Goal: Transaction & Acquisition: Purchase product/service

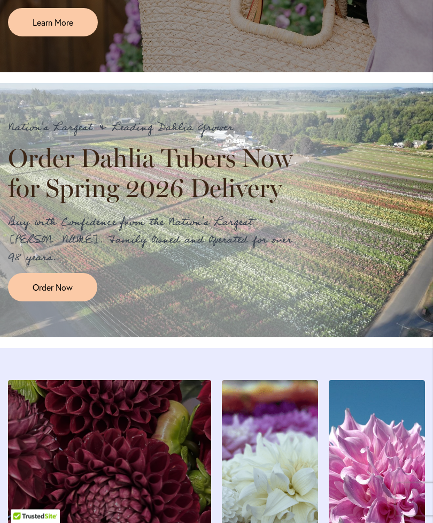
scroll to position [877, 0]
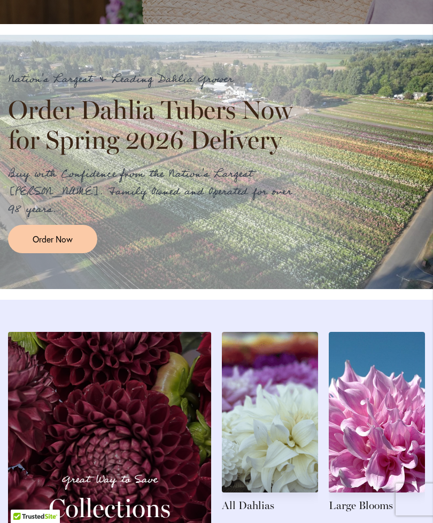
click at [61, 248] on link "Order Now" at bounding box center [52, 239] width 89 height 28
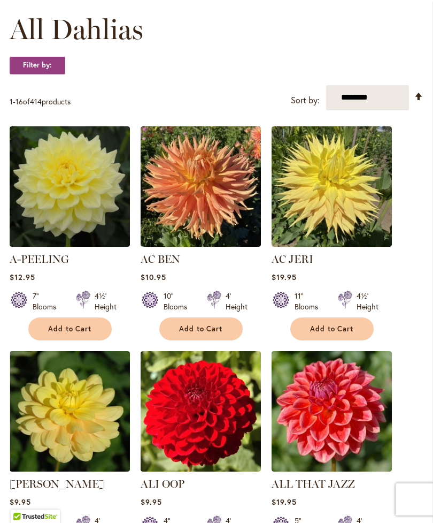
scroll to position [310, 0]
click at [393, 110] on select "**********" at bounding box center [367, 98] width 83 height 25
select select "*****"
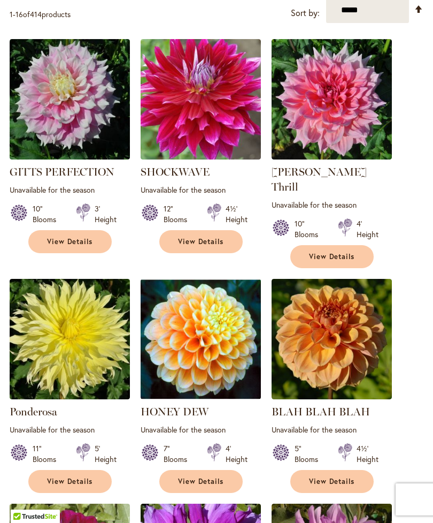
scroll to position [377, 0]
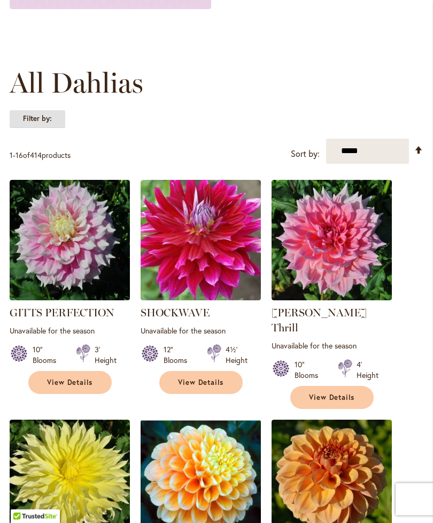
click at [24, 124] on strong "Filter by:" at bounding box center [38, 119] width 56 height 18
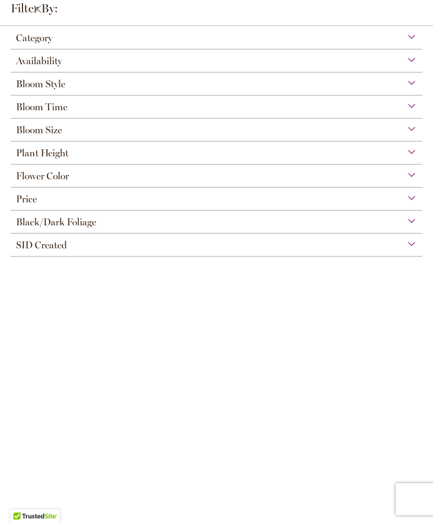
scroll to position [64, 0]
click at [24, 65] on span "Availability" at bounding box center [39, 61] width 46 height 12
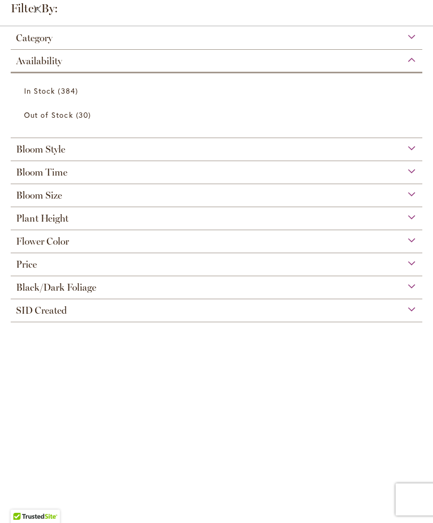
click at [40, 96] on span "In Stock" at bounding box center [39, 91] width 31 height 10
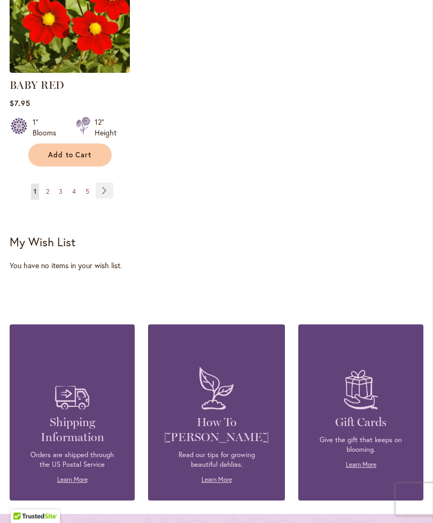
scroll to position [1528, 0]
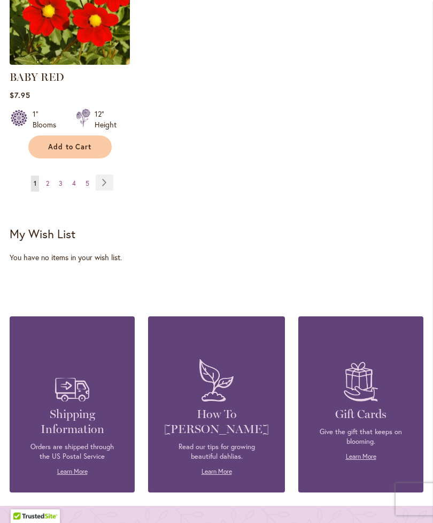
click at [45, 192] on link "Page 2" at bounding box center [47, 184] width 9 height 16
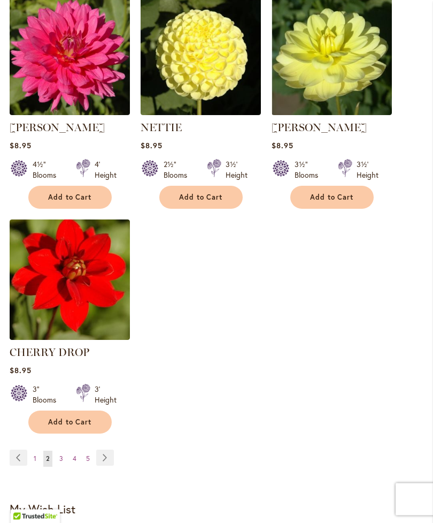
scroll to position [1269, 0]
click at [102, 454] on link "Page Next" at bounding box center [105, 457] width 18 height 16
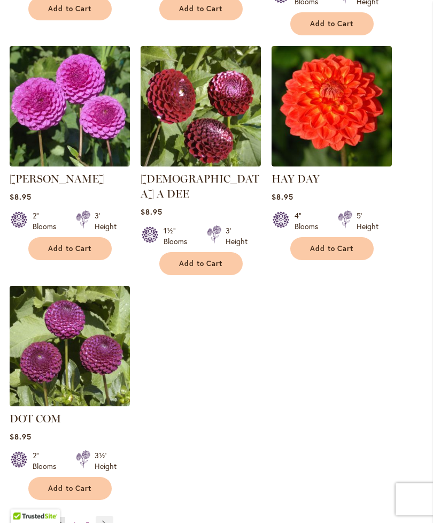
scroll to position [1247, 0]
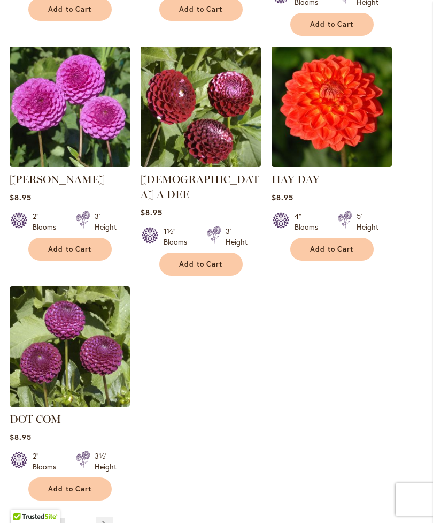
click at [101, 516] on link "Page Next" at bounding box center [105, 524] width 18 height 16
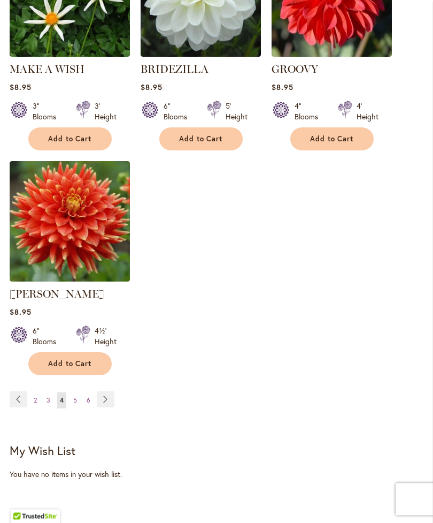
scroll to position [1326, 0]
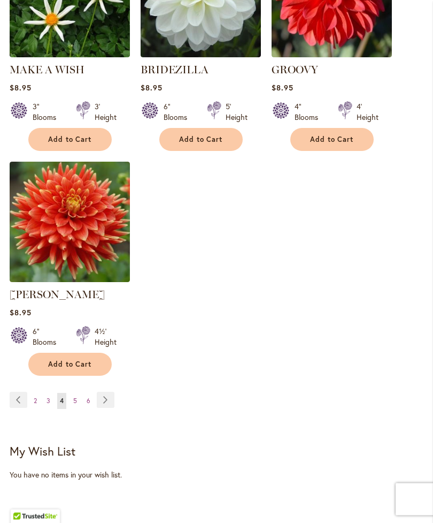
click at [105, 395] on link "Page Next" at bounding box center [106, 400] width 18 height 16
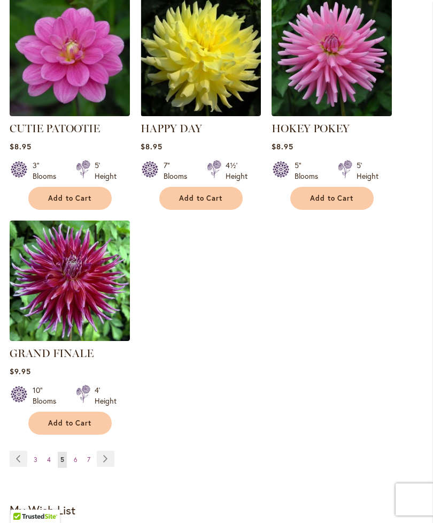
scroll to position [1284, 0]
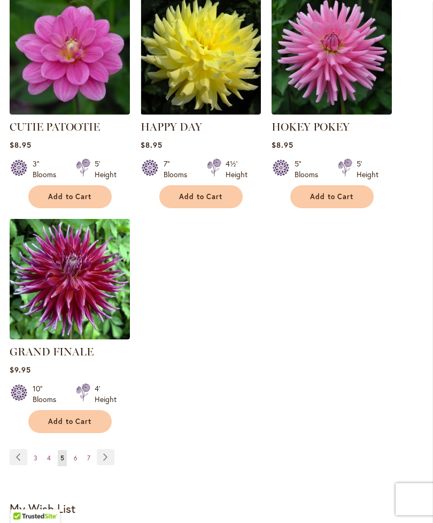
click at [105, 449] on link "Page Next" at bounding box center [106, 457] width 18 height 16
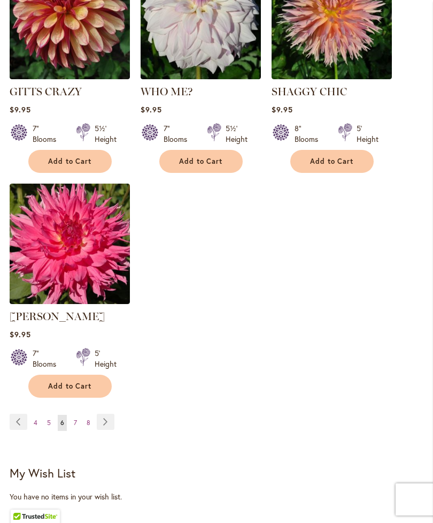
scroll to position [1320, 0]
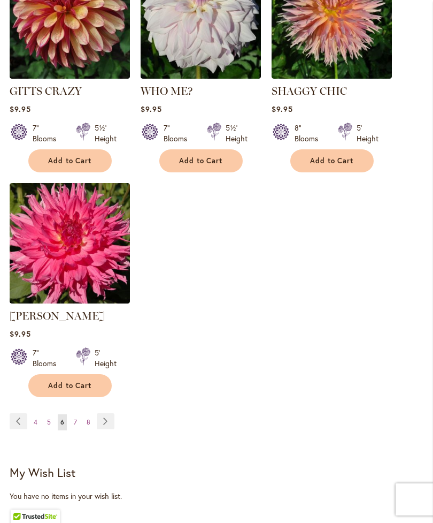
click at [110, 429] on link "Page Next" at bounding box center [106, 421] width 18 height 16
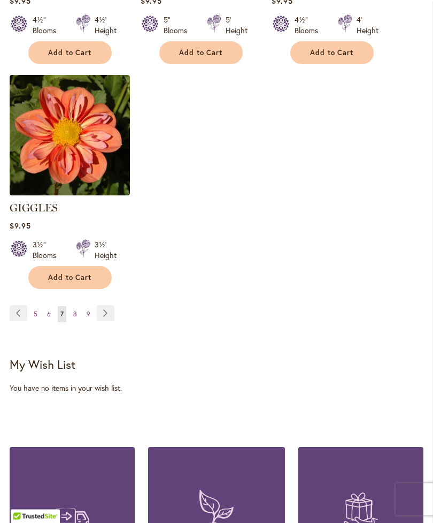
scroll to position [1413, 0]
click at [113, 312] on link "Page Next" at bounding box center [106, 313] width 18 height 16
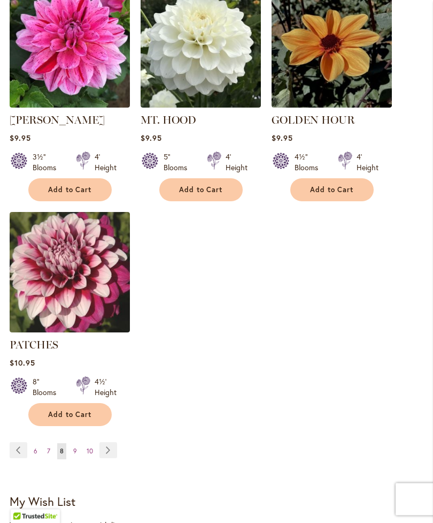
scroll to position [1291, 0]
click at [109, 442] on link "Page Next" at bounding box center [109, 450] width 18 height 16
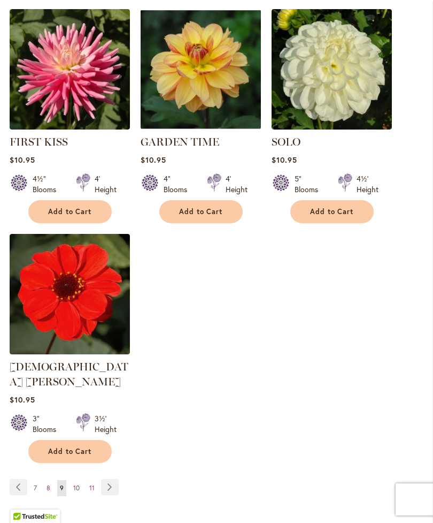
scroll to position [1309, 0]
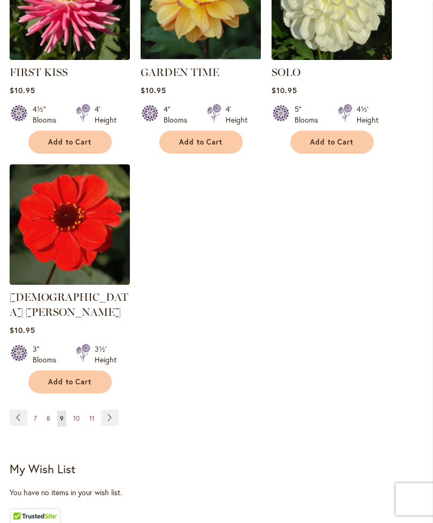
click at [113, 419] on link "Page Next" at bounding box center [110, 418] width 18 height 16
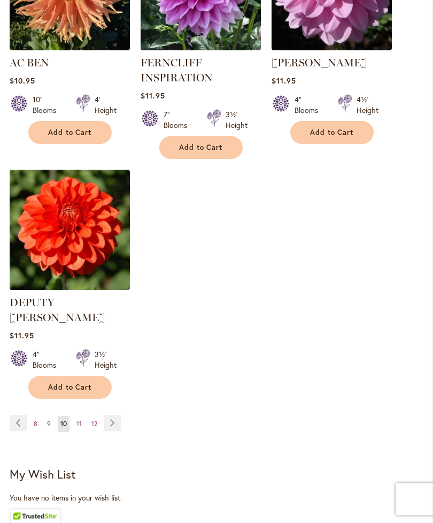
scroll to position [1349, 0]
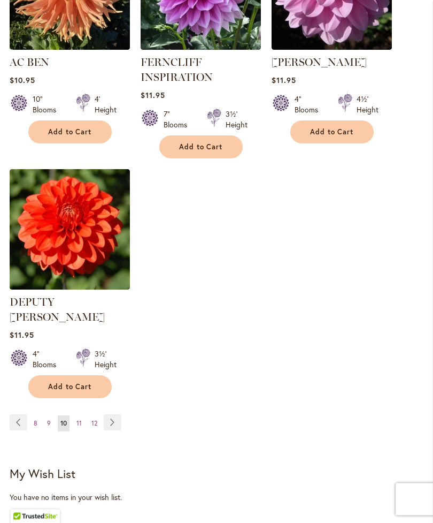
click at [116, 415] on link "Page Next" at bounding box center [113, 423] width 18 height 16
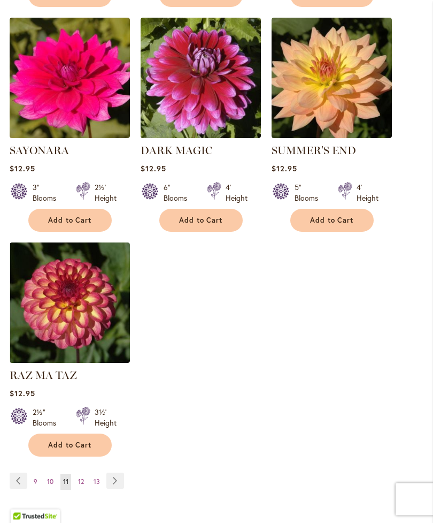
scroll to position [1261, 0]
click at [117, 472] on link "Page Next" at bounding box center [115, 480] width 18 height 16
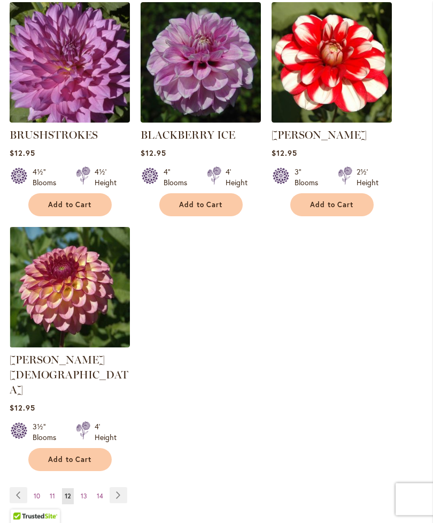
scroll to position [1262, 0]
click at [118, 487] on link "Page Next" at bounding box center [119, 495] width 18 height 16
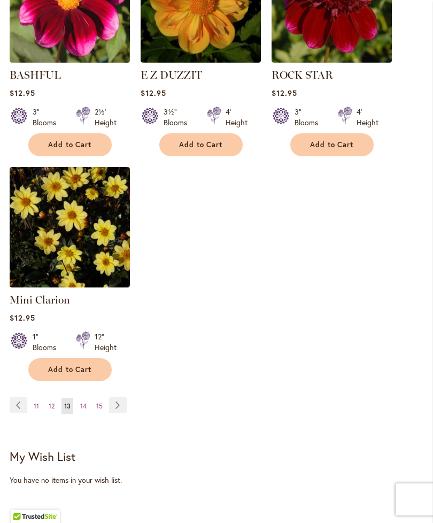
scroll to position [1320, 0]
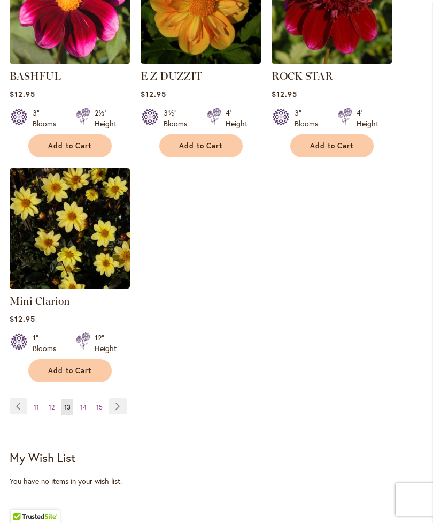
click at [121, 411] on link "Page Next" at bounding box center [118, 406] width 18 height 16
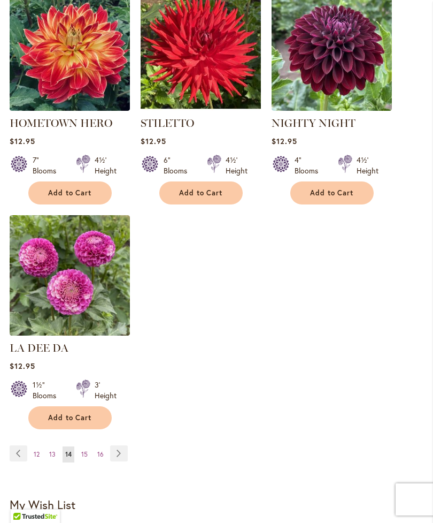
scroll to position [1278, 0]
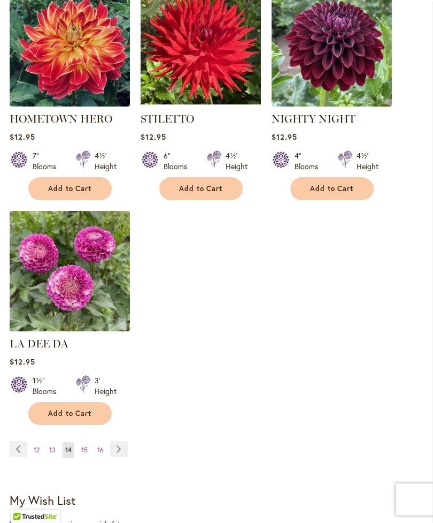
click at [122, 442] on link "Page Next" at bounding box center [119, 449] width 18 height 16
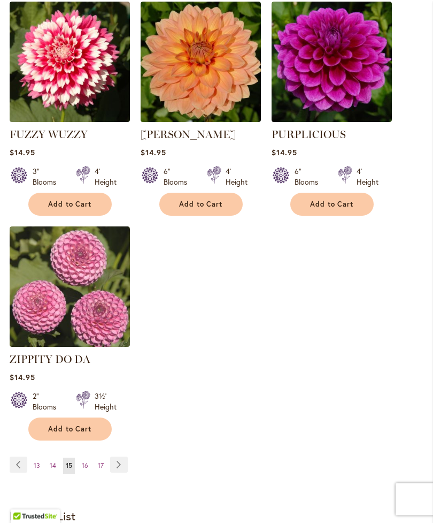
scroll to position [1278, 0]
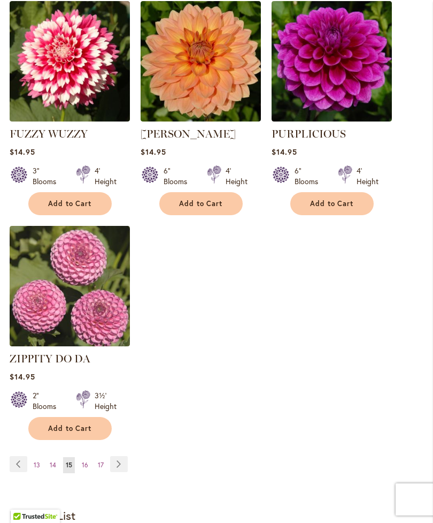
click at [123, 472] on link "Page Next" at bounding box center [119, 464] width 18 height 16
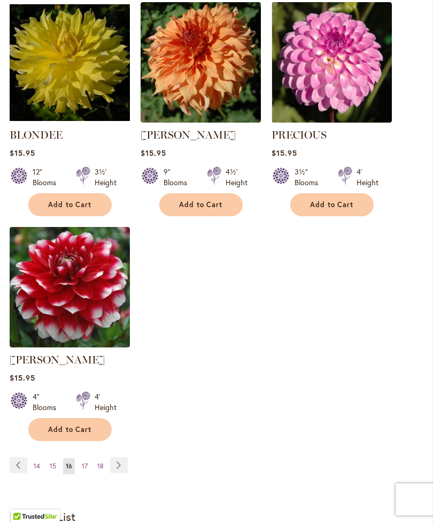
scroll to position [1290, 0]
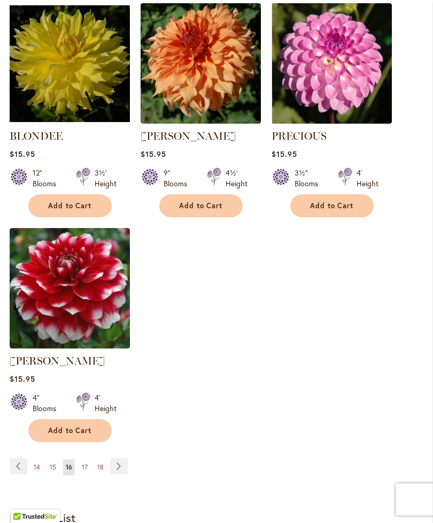
click at [122, 458] on link "Page Next" at bounding box center [119, 466] width 18 height 16
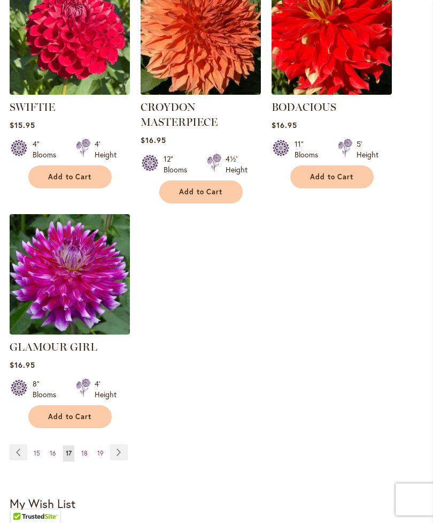
scroll to position [1309, 0]
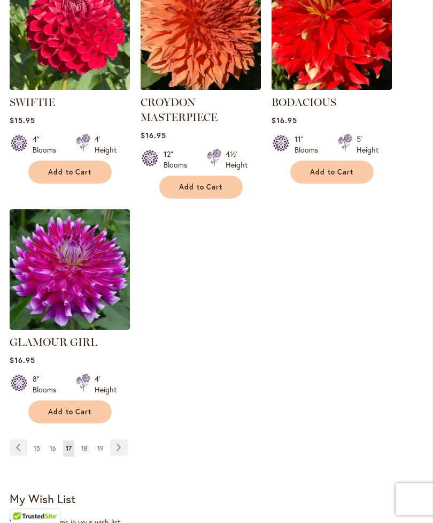
click at [125, 442] on link "Page Next" at bounding box center [119, 448] width 18 height 16
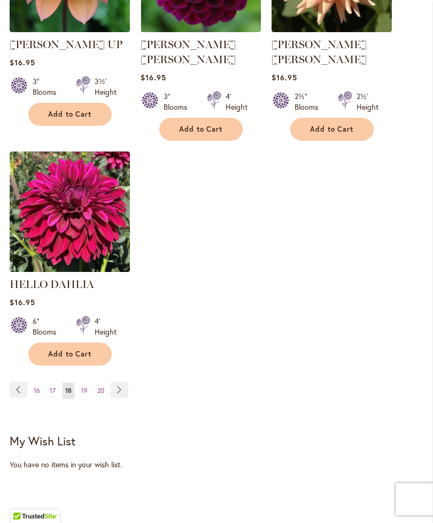
scroll to position [1370, 0]
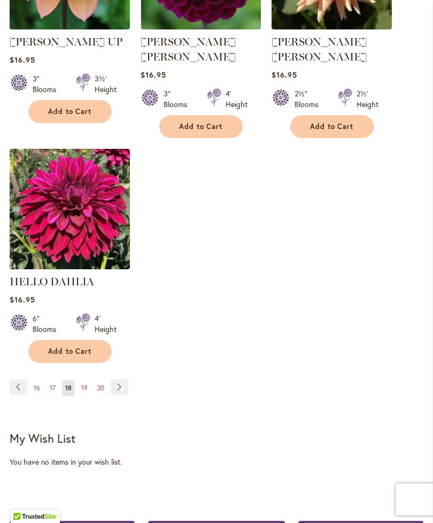
click at [127, 379] on link "Page Next" at bounding box center [120, 387] width 18 height 16
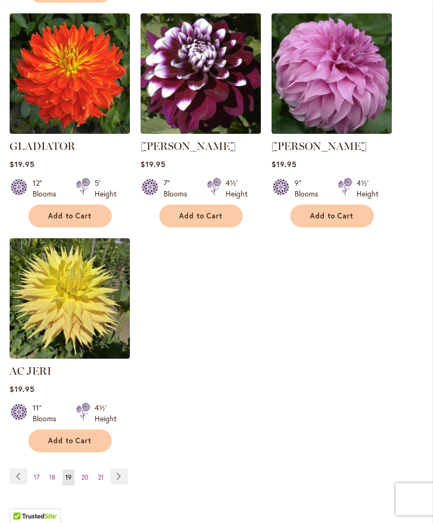
scroll to position [1251, 0]
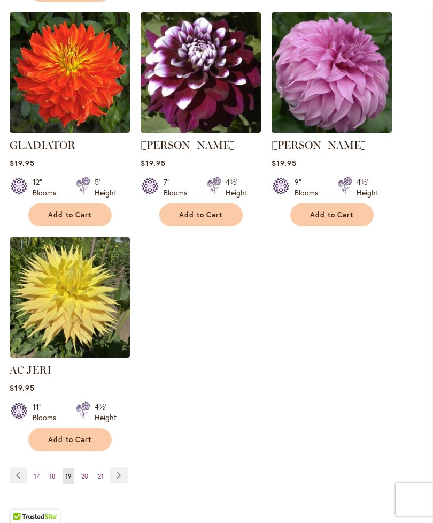
click at [127, 470] on link "Page Next" at bounding box center [119, 475] width 18 height 16
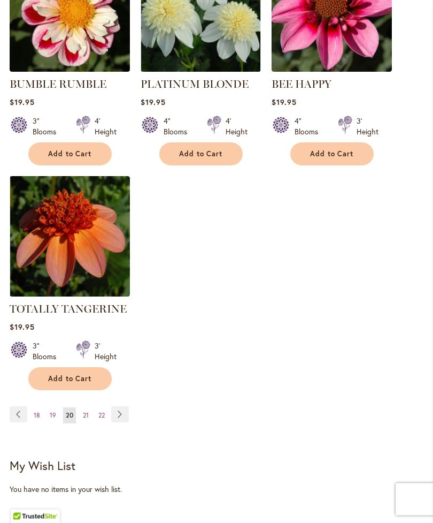
scroll to position [1297, 0]
click at [124, 422] on link "Page Next" at bounding box center [120, 414] width 18 height 16
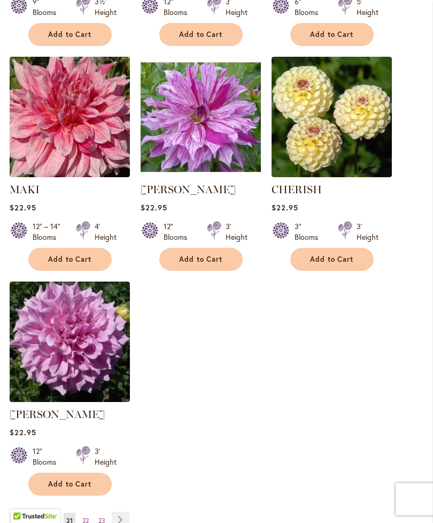
scroll to position [1245, 0]
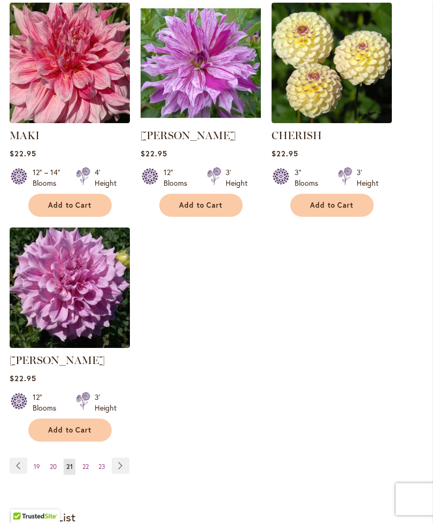
click at [124, 474] on link "Page Next" at bounding box center [121, 466] width 18 height 16
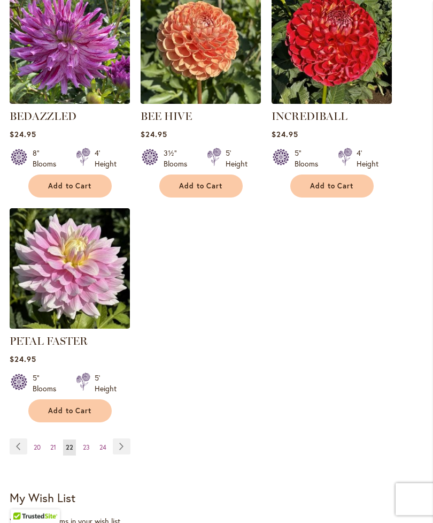
scroll to position [1264, 0]
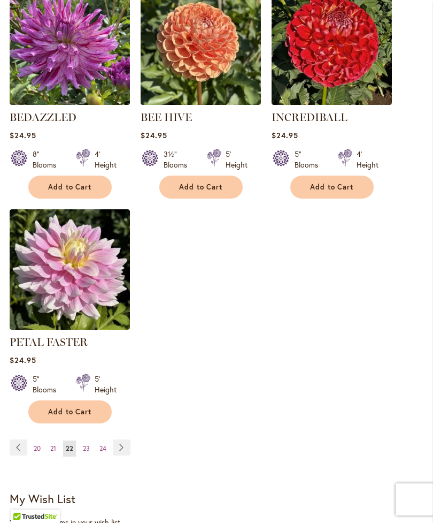
click at [123, 455] on link "Page Next" at bounding box center [122, 447] width 18 height 16
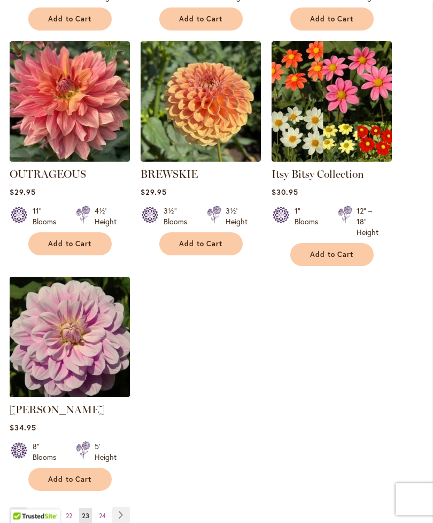
scroll to position [1207, 0]
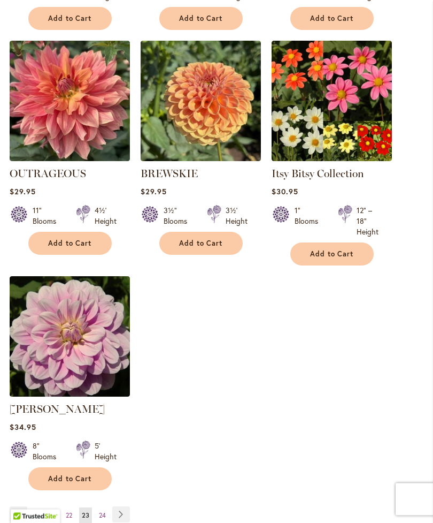
click at [127, 522] on link "Page Next" at bounding box center [121, 515] width 18 height 16
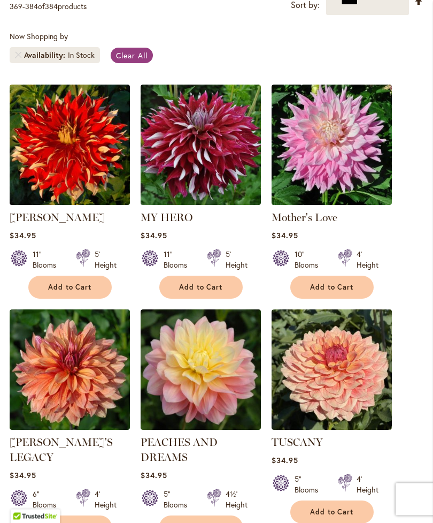
scroll to position [265, 0]
click at [347, 170] on img at bounding box center [332, 145] width 120 height 120
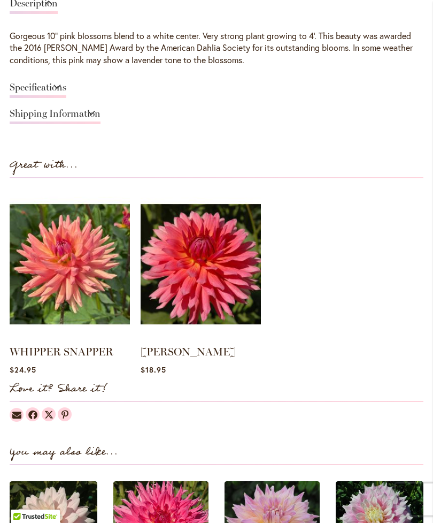
scroll to position [819, 0]
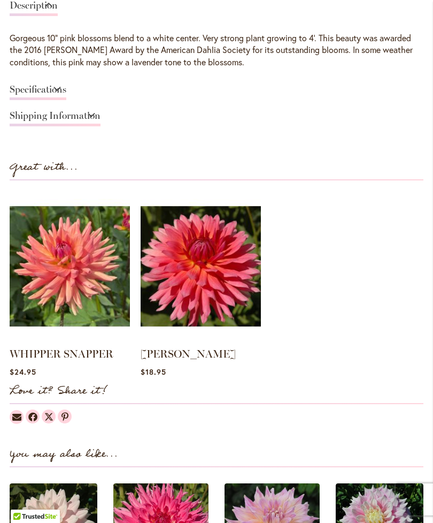
click at [26, 81] on div "Description Gorgeous 10” pink blossoms blend to a white center. Very strong pla…" at bounding box center [217, 63] width 414 height 137
click at [37, 100] on link "Specifications" at bounding box center [38, 93] width 57 height 16
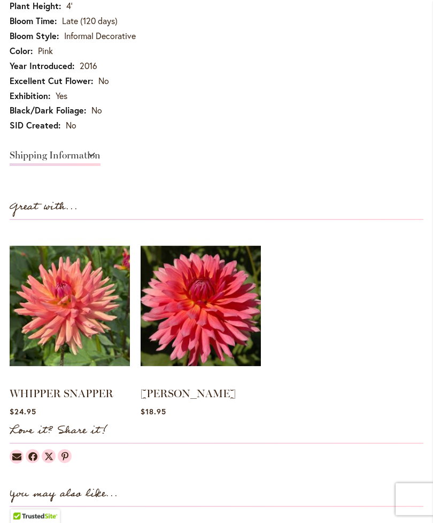
click at [43, 160] on link "Shipping Information" at bounding box center [55, 159] width 91 height 16
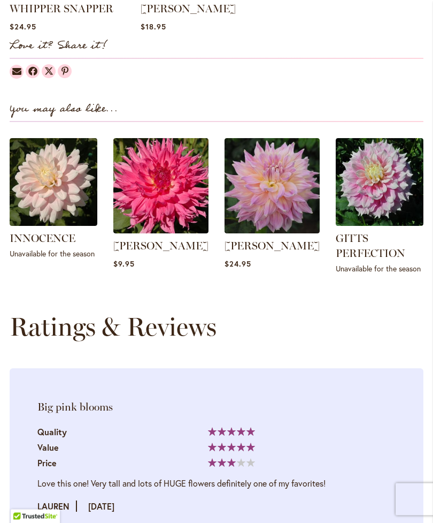
scroll to position [1108, 0]
